Goal: Find specific page/section: Find specific page/section

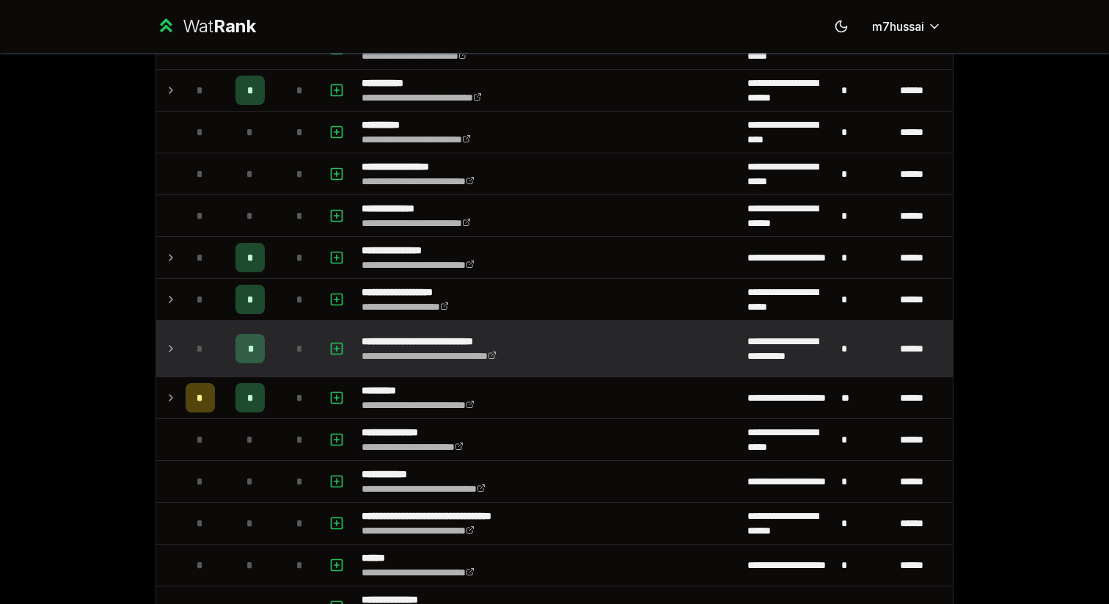
scroll to position [1580, 0]
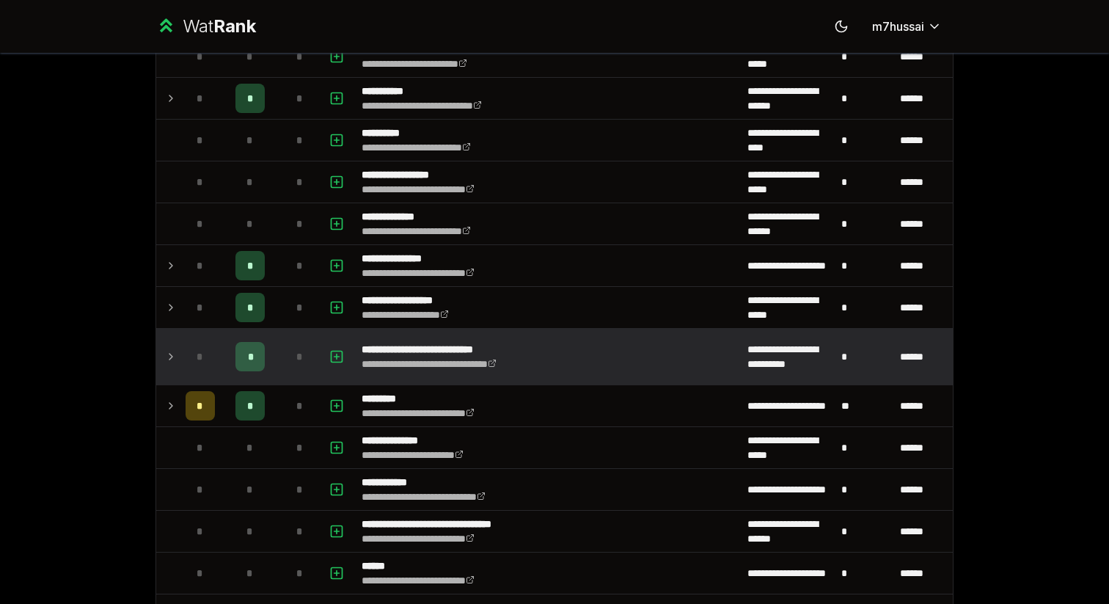
click at [183, 365] on td "*" at bounding box center [200, 357] width 41 height 56
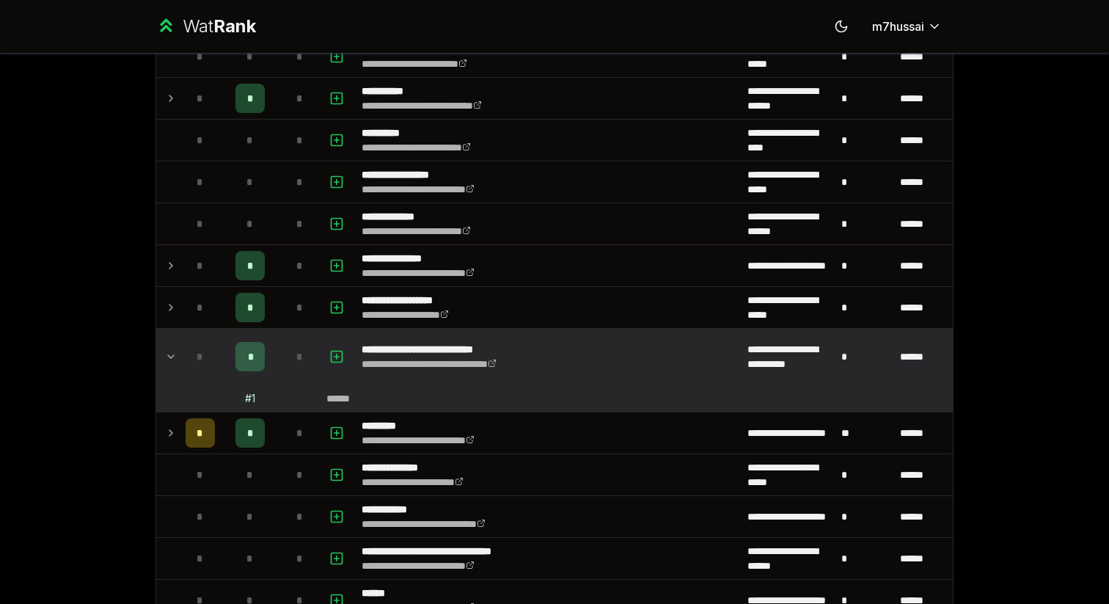
click at [183, 365] on td "*" at bounding box center [200, 357] width 41 height 56
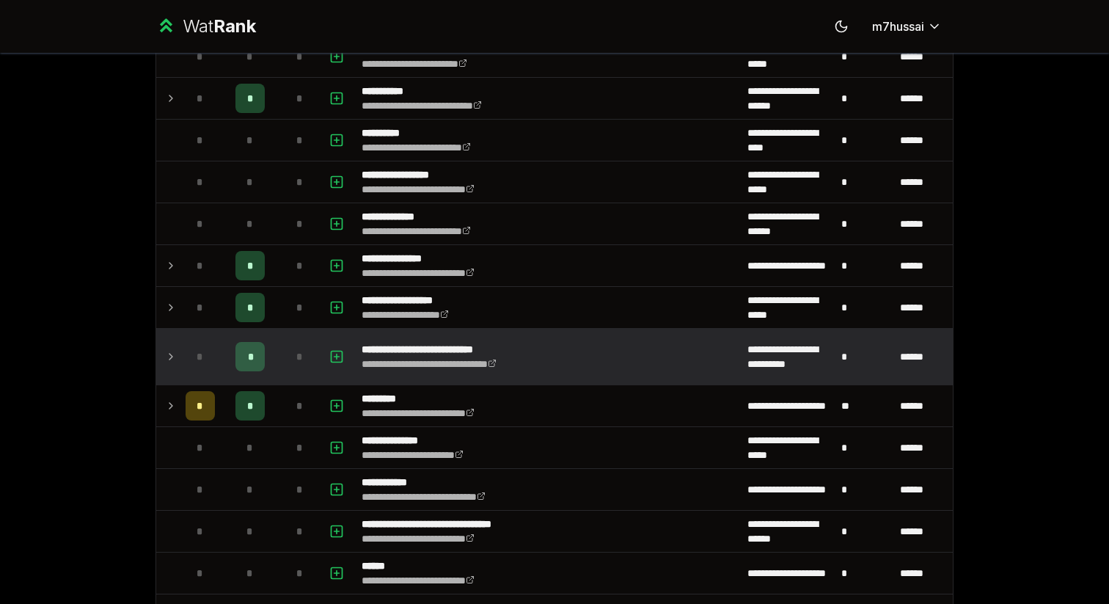
click at [183, 365] on td "*" at bounding box center [200, 357] width 41 height 56
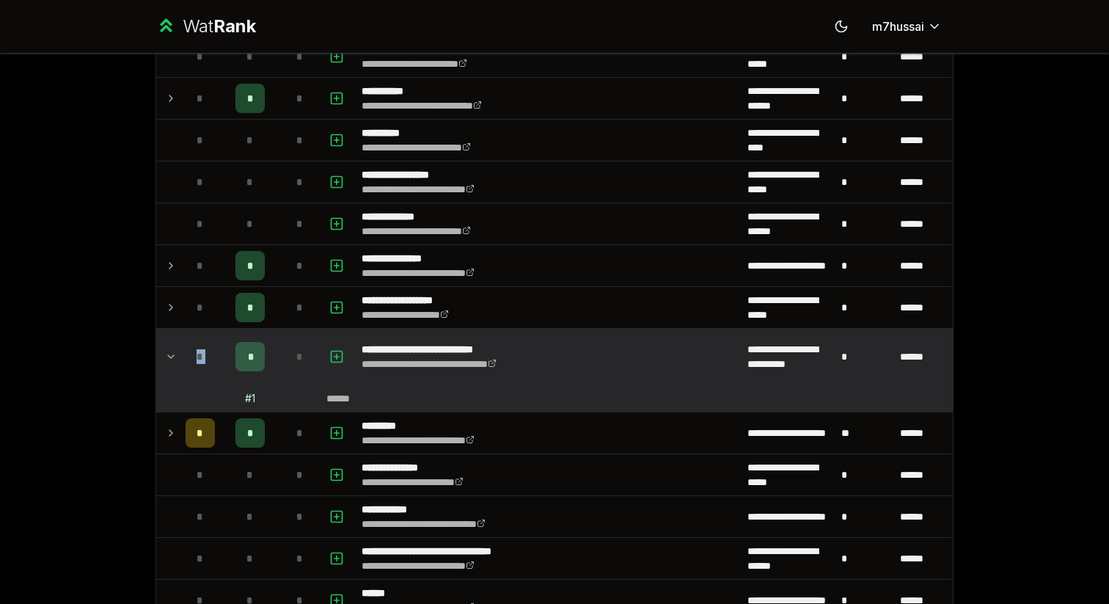
click at [183, 365] on td "*" at bounding box center [200, 357] width 41 height 56
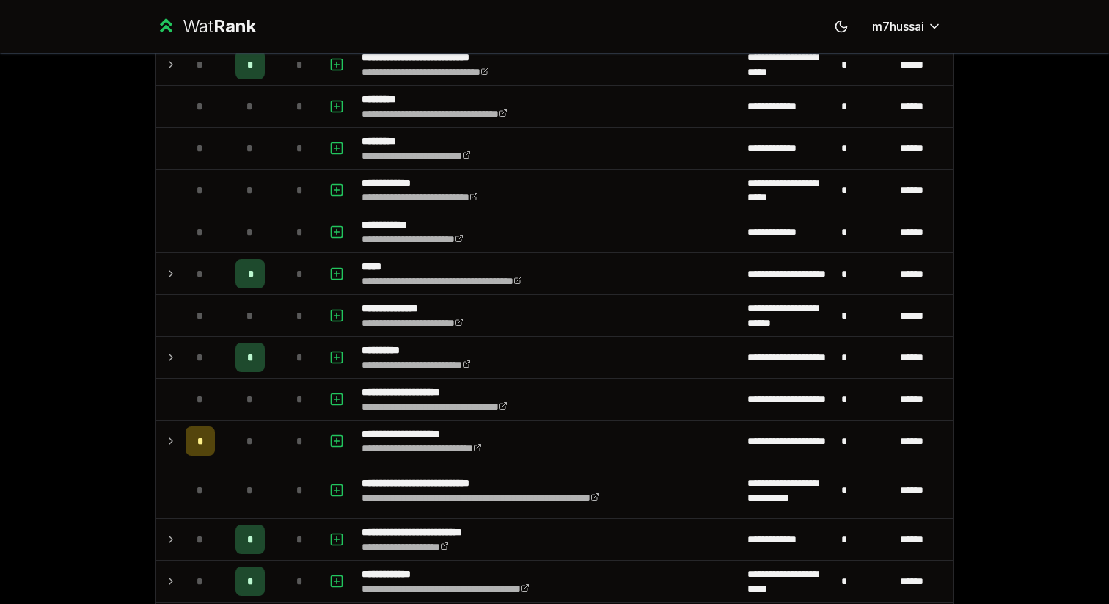
scroll to position [0, 0]
